Goal: Check status: Check status

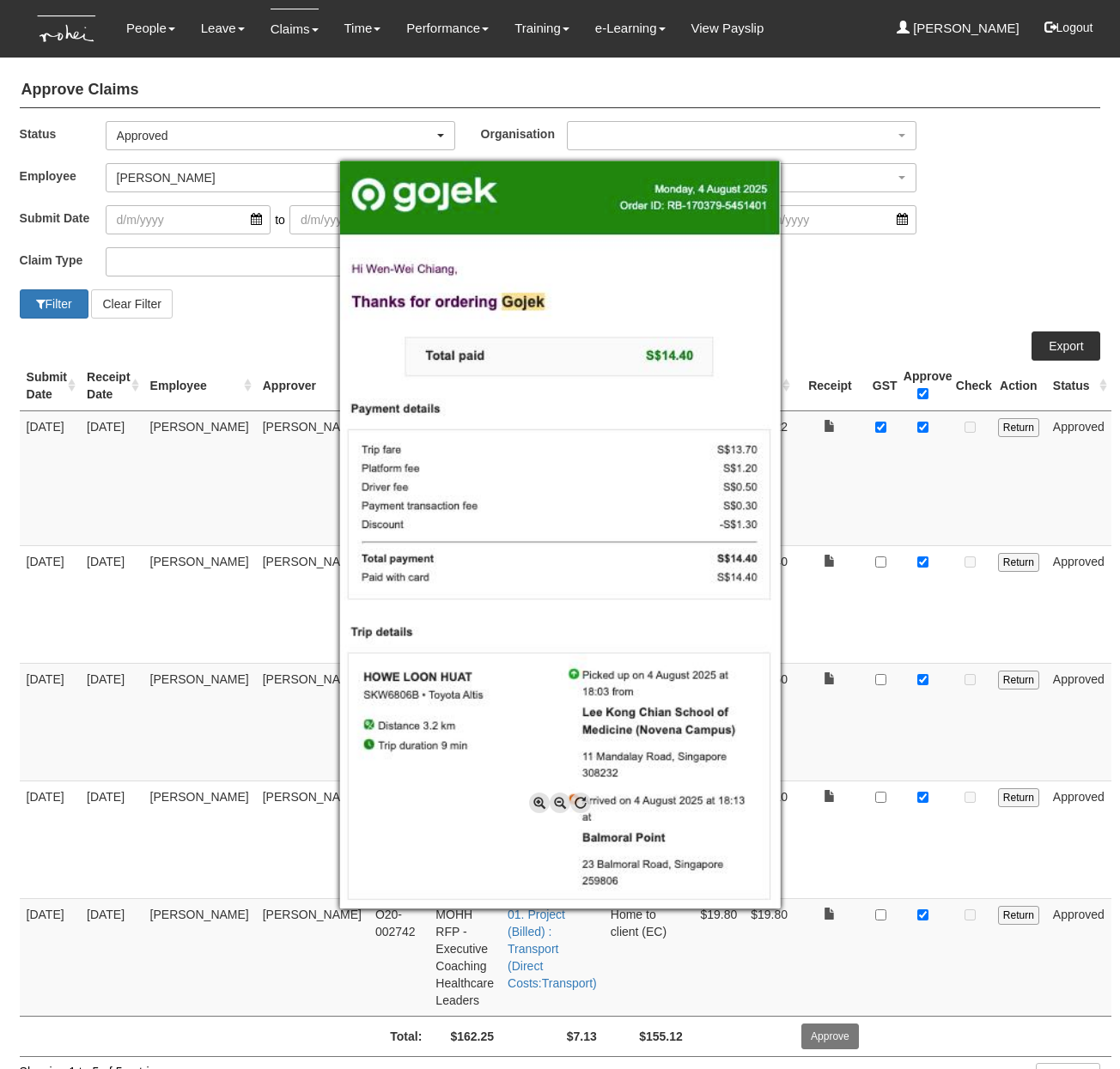
select select "Approved"
select select "c85e7207-948b-4a93-b1ce-7591f482d584"
select select "50"
click at [302, 78] on div at bounding box center [560, 534] width 1120 height 1069
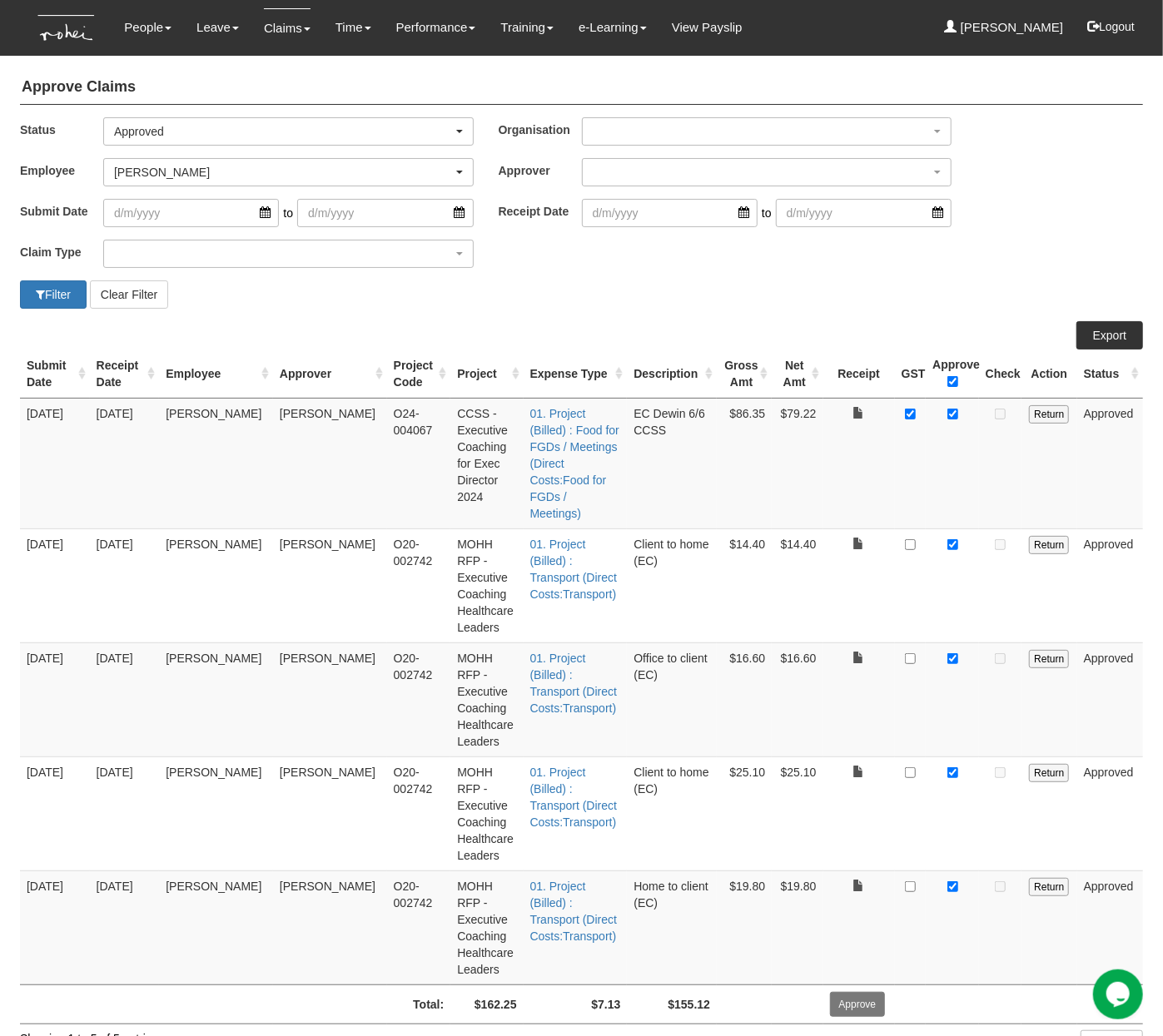
click at [651, 292] on div "Filter Clear Filter" at bounding box center [582, 294] width 1148 height 29
click at [289, 870] on td "[PERSON_NAME]" at bounding box center [330, 927] width 114 height 114
click at [194, 985] on td "Total:" at bounding box center [305, 1004] width 292 height 39
click at [672, 870] on td "Home to client (EC)" at bounding box center [672, 927] width 90 height 114
click at [387, 870] on td "O20-002742" at bounding box center [419, 927] width 64 height 114
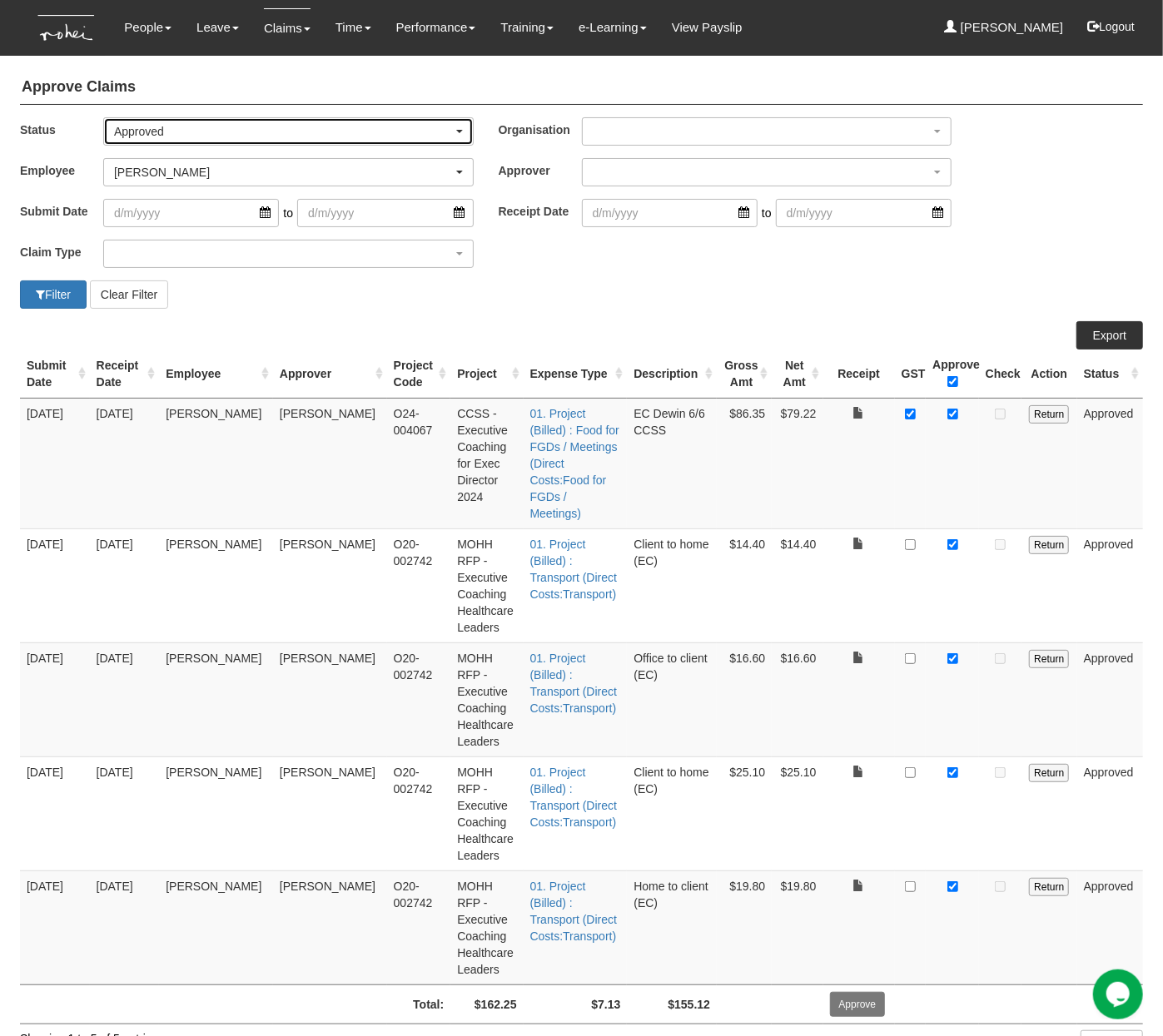
click at [158, 136] on div "Approved" at bounding box center [283, 131] width 338 height 16
click at [177, 183] on link "Submitted" at bounding box center [147, 180] width 86 height 22
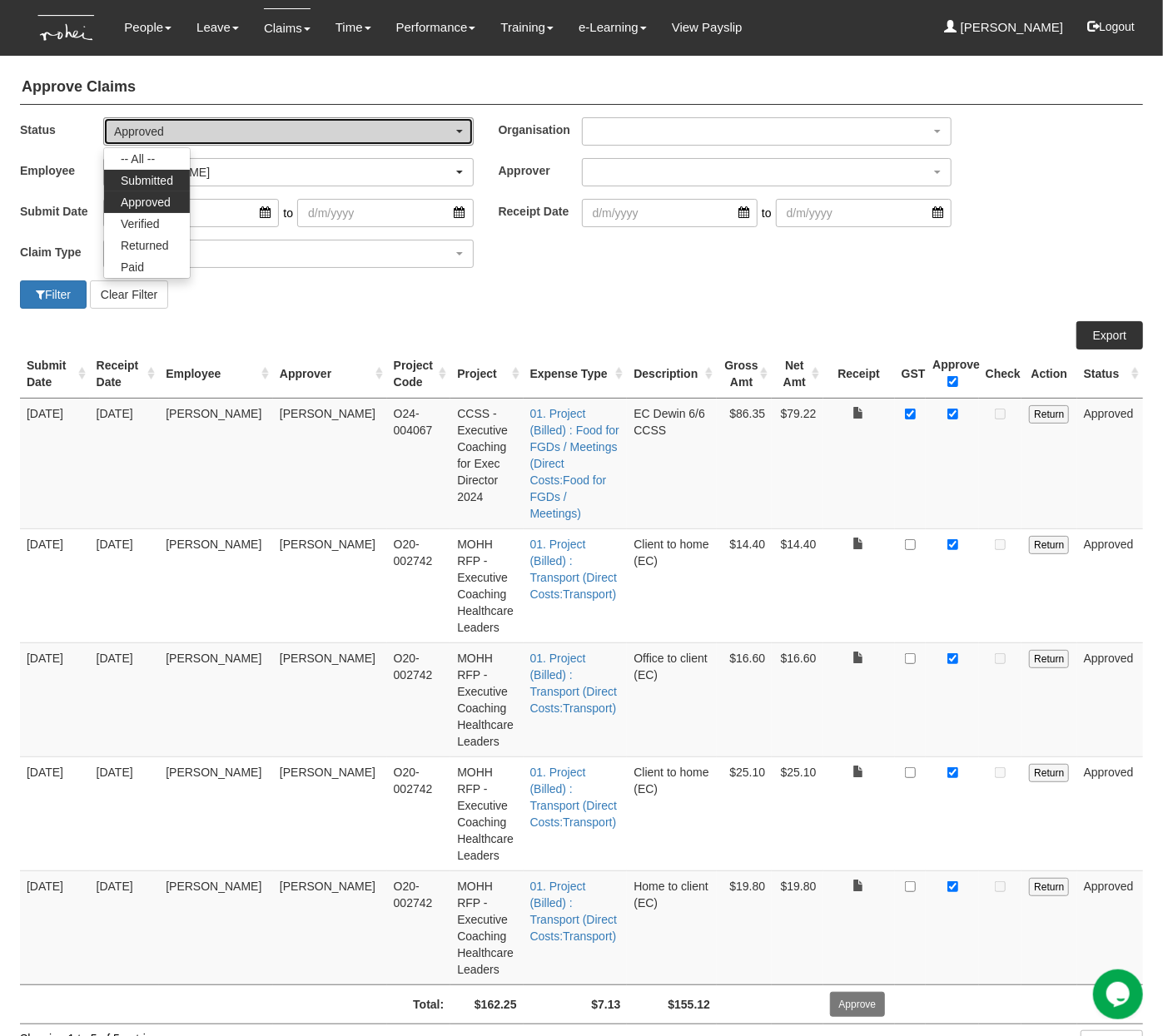
select select "Submitted"
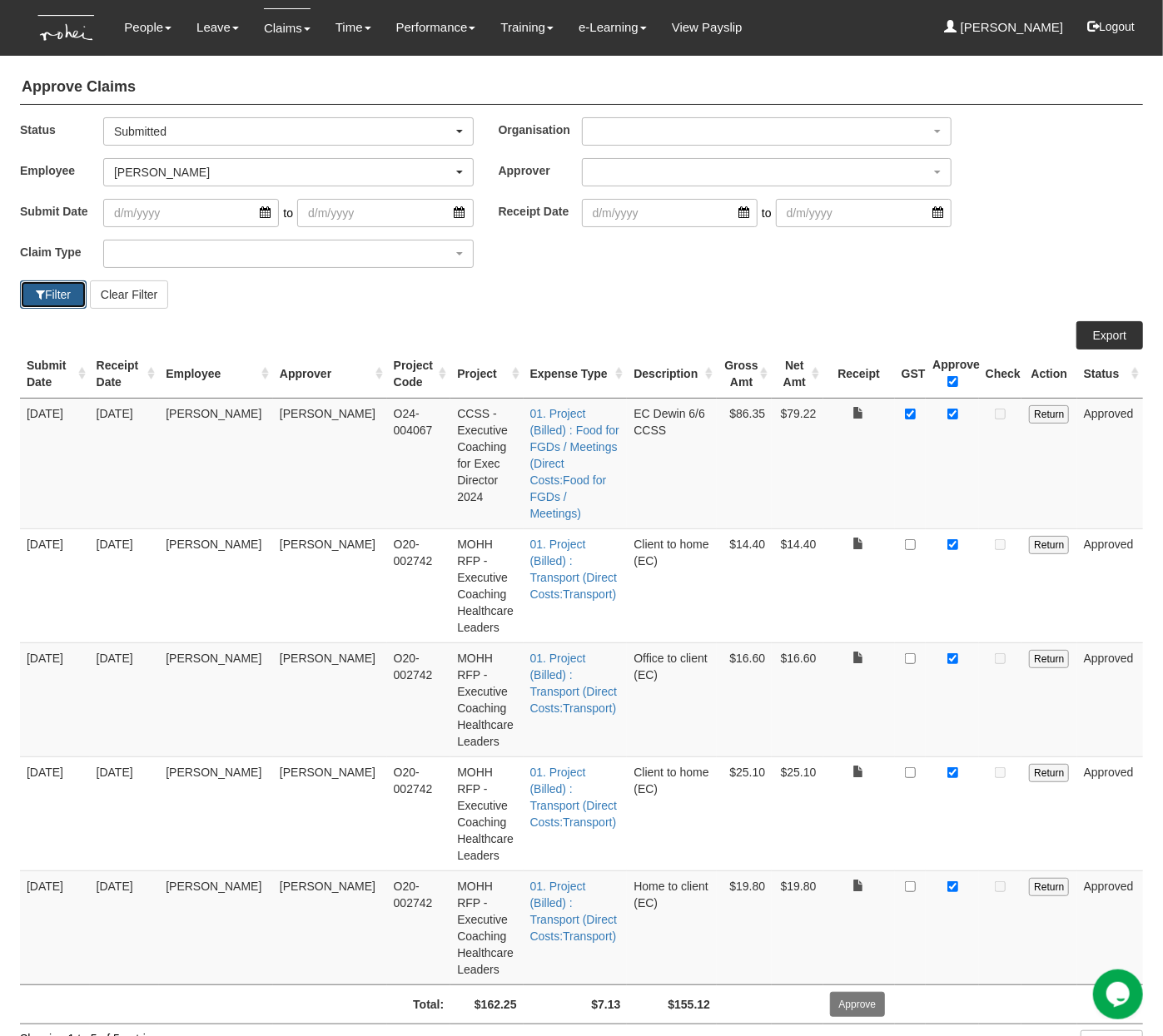
click at [53, 298] on button "Filter" at bounding box center [53, 294] width 67 height 29
select select "50"
